Goal: Task Accomplishment & Management: Use online tool/utility

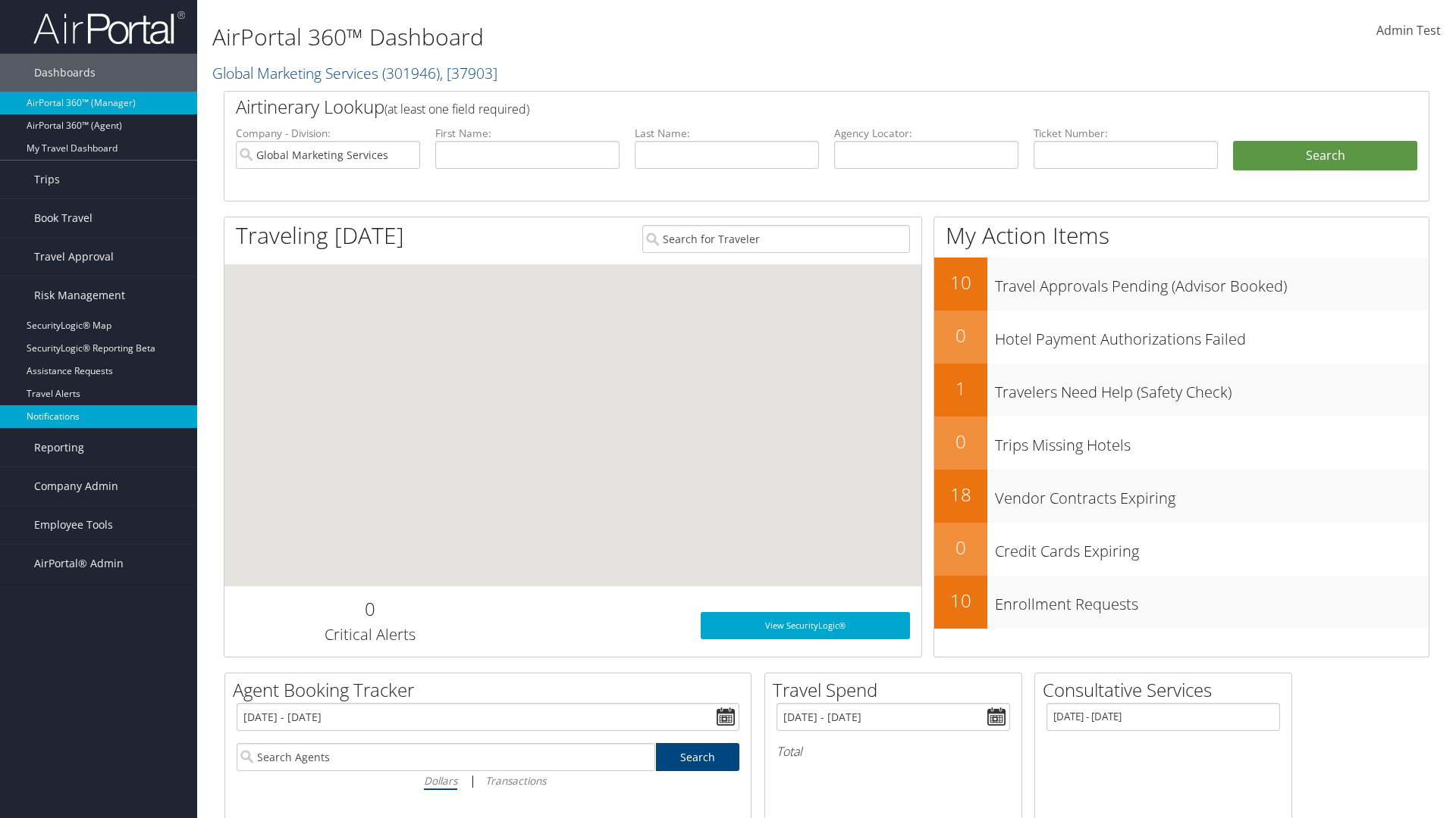
click at [99, 416] on link "Notifications" at bounding box center [99, 416] width 198 height 22
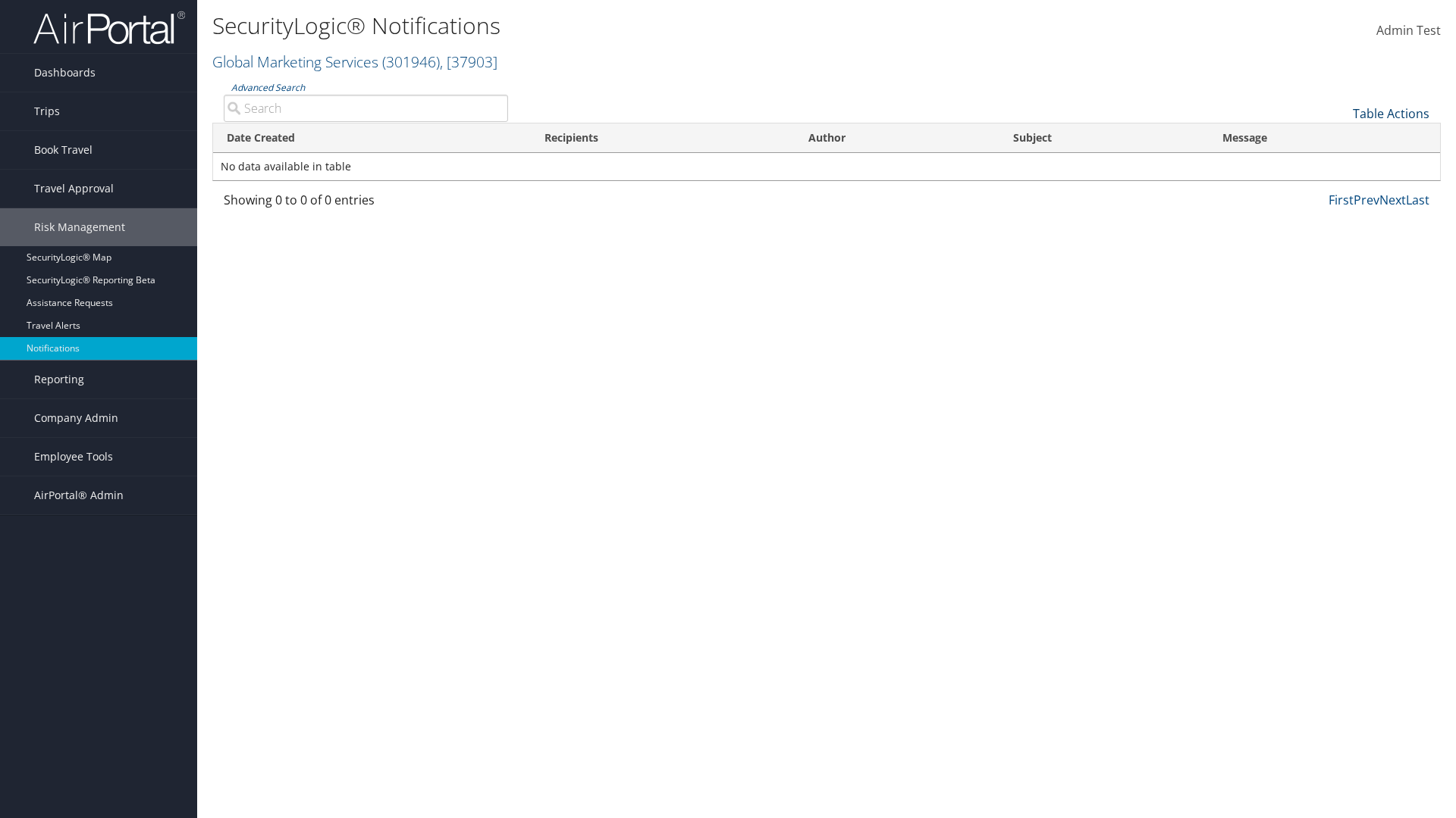
click at [1390, 113] on link "Table Actions" at bounding box center [1390, 113] width 76 height 17
click at [1340, 137] on link "Download Report" at bounding box center [1340, 137] width 199 height 25
click at [1390, 113] on link "Table Actions" at bounding box center [1390, 113] width 76 height 17
click at [1340, 138] on link "Date Created" at bounding box center [1340, 139] width 199 height 25
click at [1340, 163] on link "Recipients" at bounding box center [1340, 164] width 199 height 25
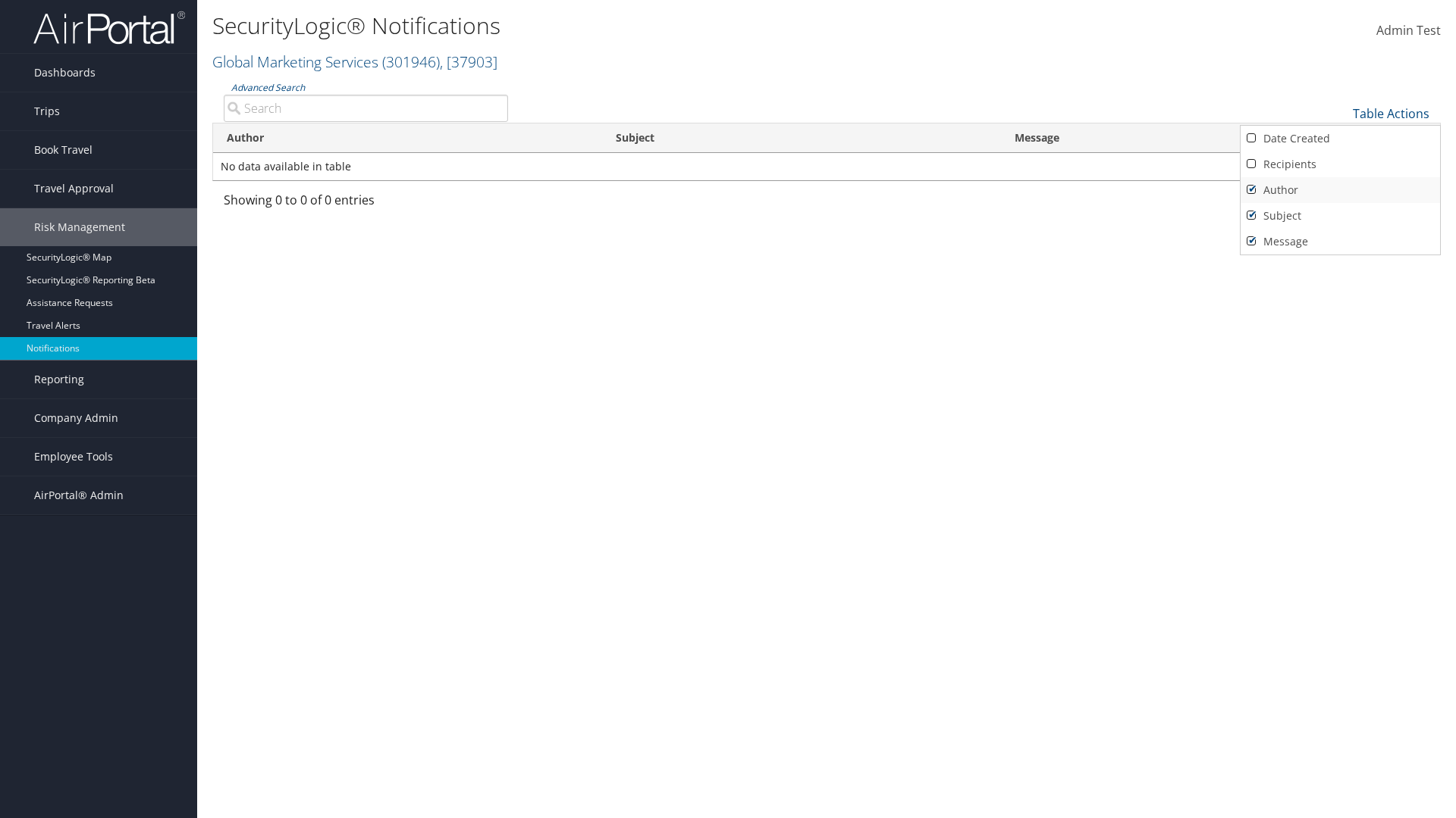
click at [1340, 190] on link "Author" at bounding box center [1340, 190] width 199 height 25
click at [1340, 215] on link "Subject" at bounding box center [1340, 216] width 199 height 25
click at [1340, 241] on link "Message" at bounding box center [1340, 241] width 199 height 25
click at [728, 409] on div at bounding box center [728, 409] width 1456 height 818
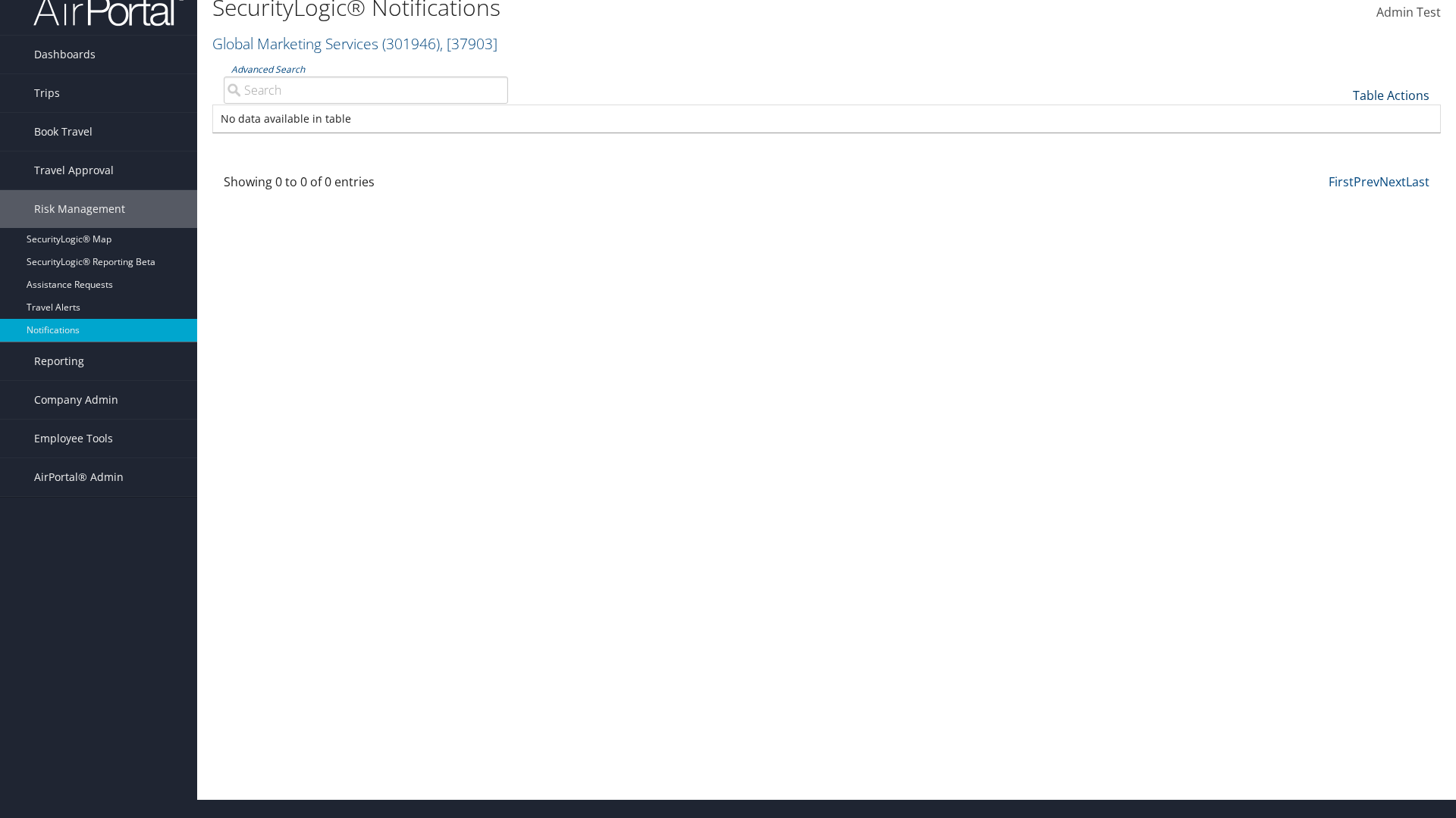
click at [1390, 95] on link "Table Actions" at bounding box center [1390, 95] width 76 height 17
click at [1340, 144] on link "Column Visibility" at bounding box center [1340, 145] width 199 height 25
click at [1340, 120] on link "Date Created" at bounding box center [1340, 120] width 199 height 25
click at [1340, 146] on link "Recipients" at bounding box center [1340, 146] width 199 height 25
click at [1340, 171] on link "Author" at bounding box center [1340, 172] width 199 height 25
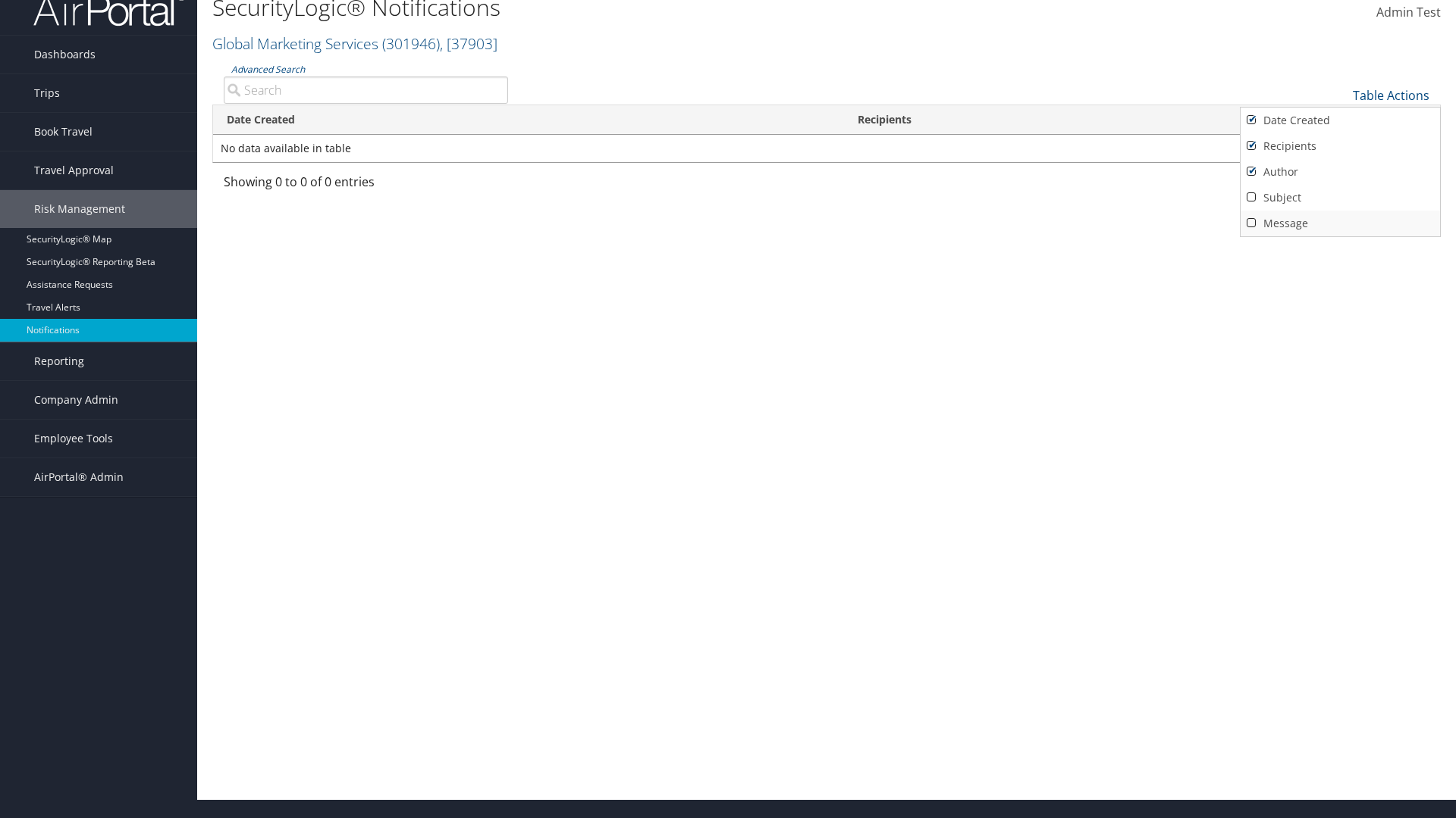
click at [1340, 197] on link "Subject" at bounding box center [1340, 197] width 199 height 25
click at [1340, 223] on link "Message" at bounding box center [1340, 224] width 199 height 25
click at [728, 409] on div at bounding box center [728, 409] width 1456 height 818
click at [1390, 95] on link "Table Actions" at bounding box center [1390, 95] width 76 height 17
click at [1340, 170] on link "Page Length" at bounding box center [1340, 170] width 199 height 25
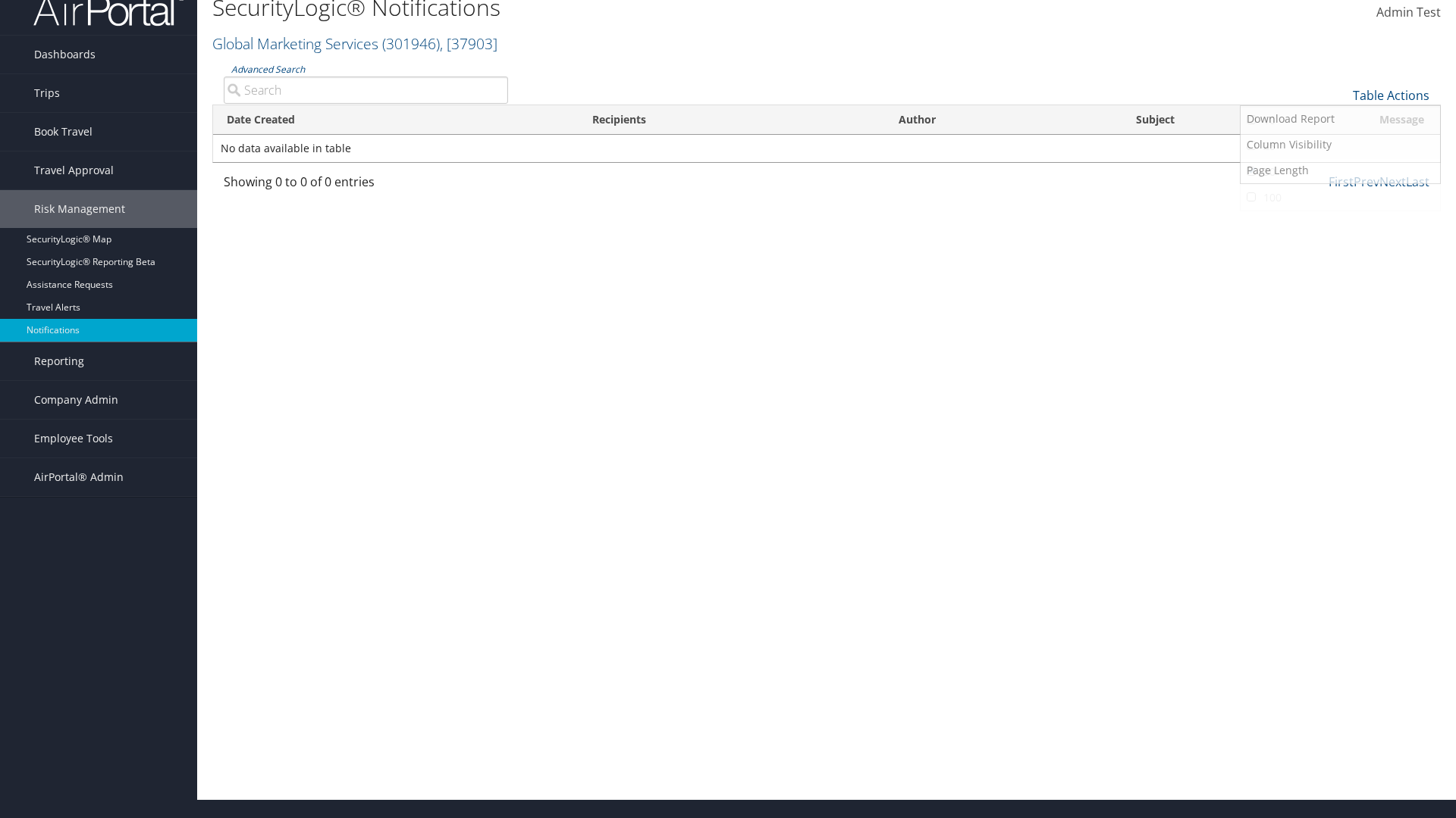
click at [1340, 146] on link "25" at bounding box center [1340, 146] width 199 height 25
